Goal: Information Seeking & Learning: Learn about a topic

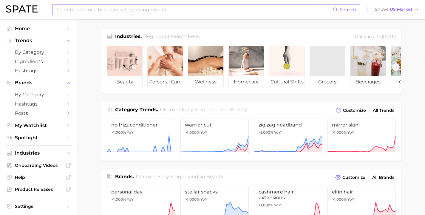
click at [150, 10] on input at bounding box center [194, 9] width 277 height 10
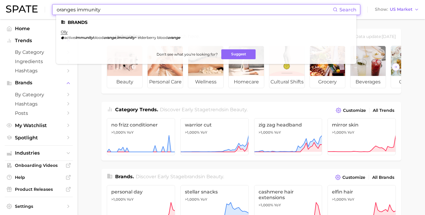
drag, startPoint x: 74, startPoint y: 10, endPoint x: 47, endPoint y: 8, distance: 26.6
click at [47, 8] on div "oranges immunity Search Brands olly active immunity blood orange , immunity + e…" at bounding box center [212, 9] width 413 height 19
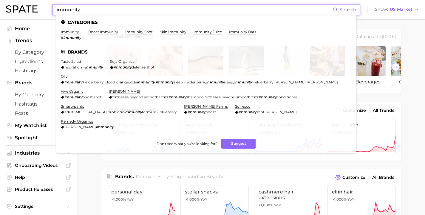
click at [57, 10] on input "immunity" at bounding box center [194, 9] width 277 height 10
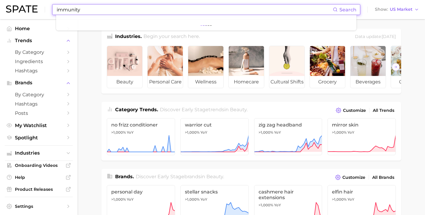
type input "immunity"
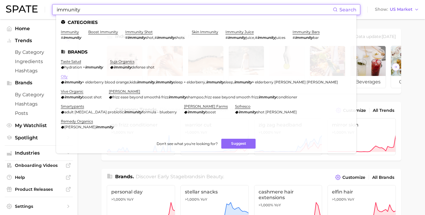
click at [64, 75] on link "olly" at bounding box center [64, 76] width 7 height 4
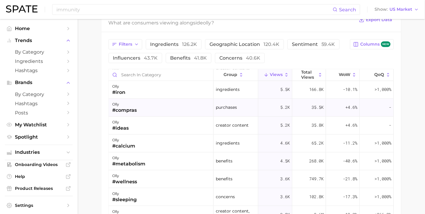
scroll to position [457, 0]
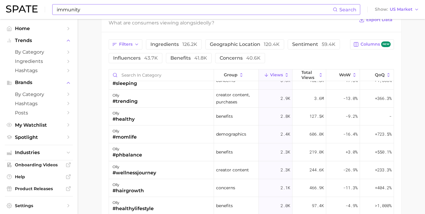
click at [138, 9] on input "immunity" at bounding box center [194, 9] width 277 height 10
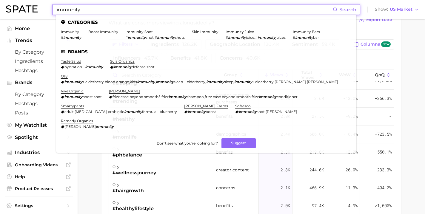
click at [138, 9] on input "immunity" at bounding box center [194, 9] width 277 height 10
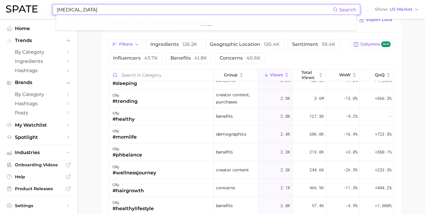
type input "[MEDICAL_DATA]"
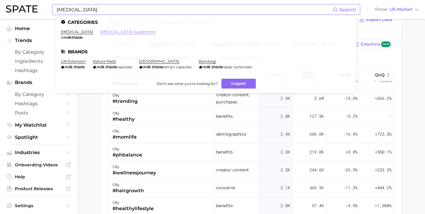
click at [102, 31] on link "[MEDICAL_DATA] supplement" at bounding box center [127, 32] width 55 height 4
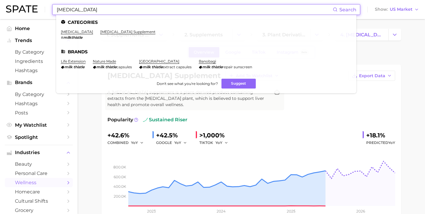
click at [101, 12] on input "[MEDICAL_DATA]" at bounding box center [194, 9] width 277 height 10
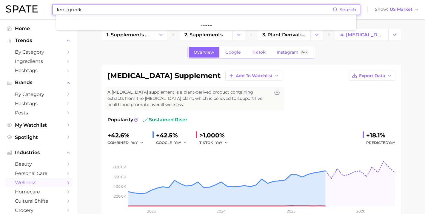
type input "fenugreek"
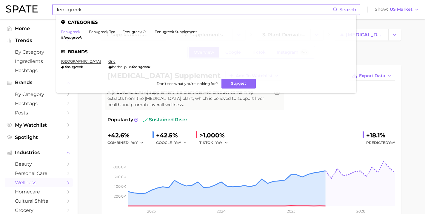
click at [78, 33] on link "fenugreek" at bounding box center [70, 32] width 19 height 4
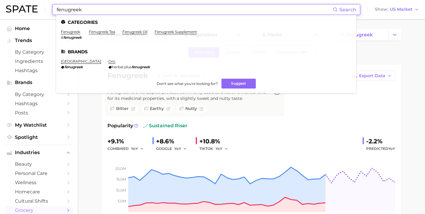
click at [117, 10] on input "fenugreek" at bounding box center [194, 9] width 277 height 10
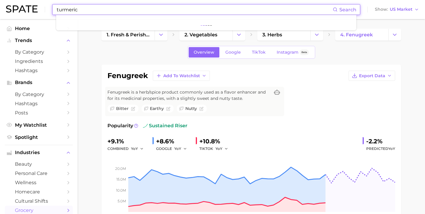
type input "turmeric"
